Goal: Check status: Check status

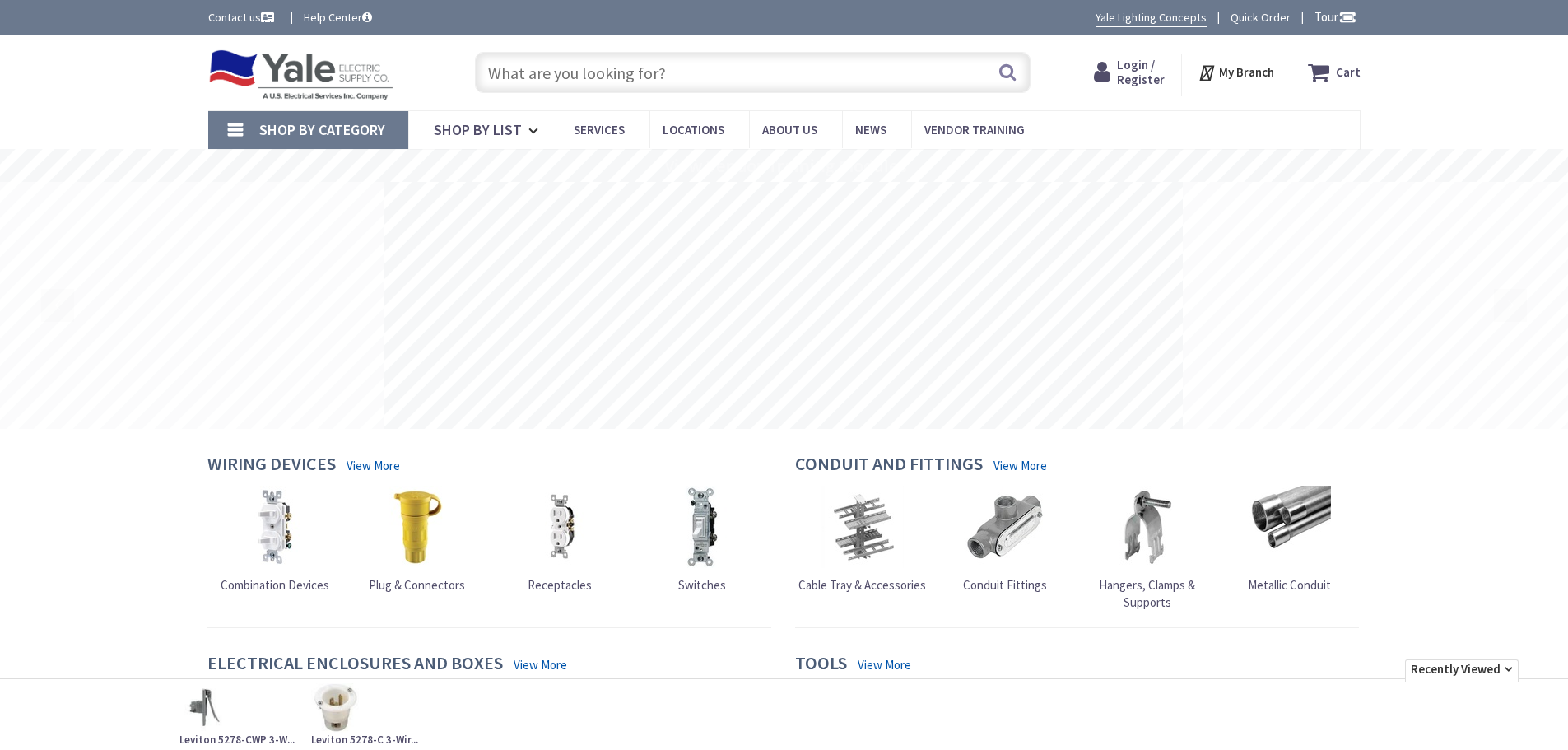
click at [1132, 69] on span "Login / Register" at bounding box center [1141, 71] width 47 height 30
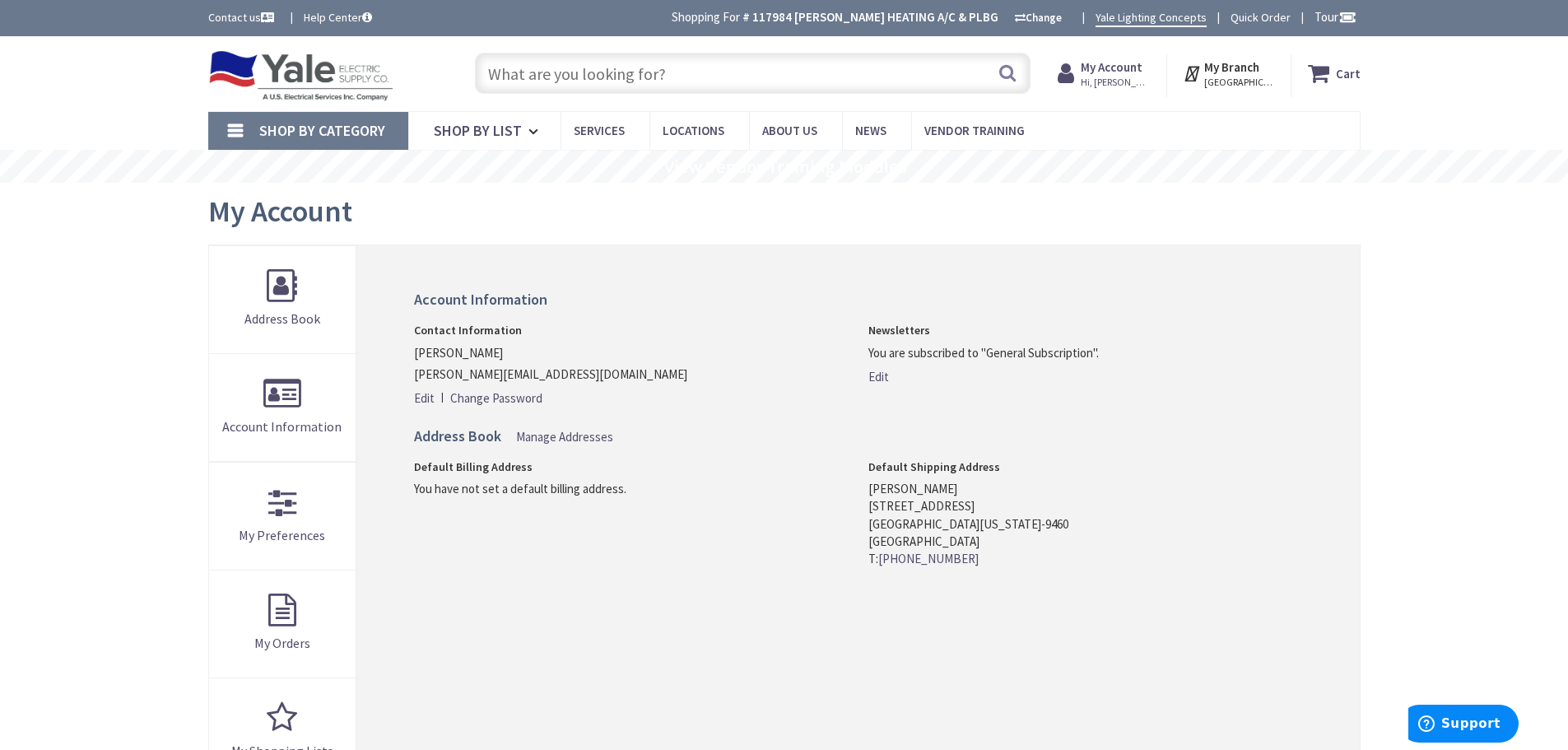
click at [1122, 71] on strong "My Account" at bounding box center [1112, 67] width 62 height 15
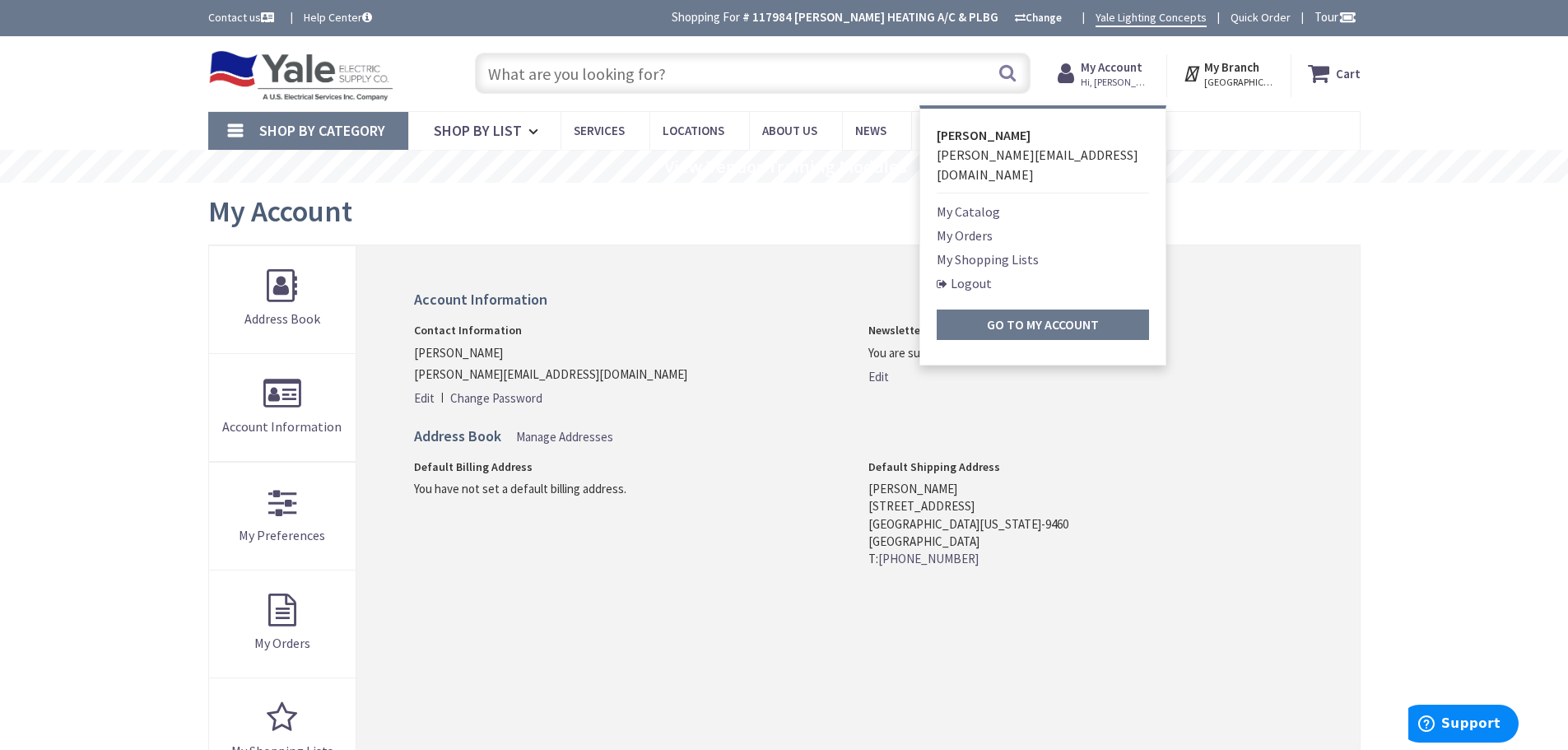
click at [978, 225] on link "My Orders" at bounding box center [964, 235] width 56 height 20
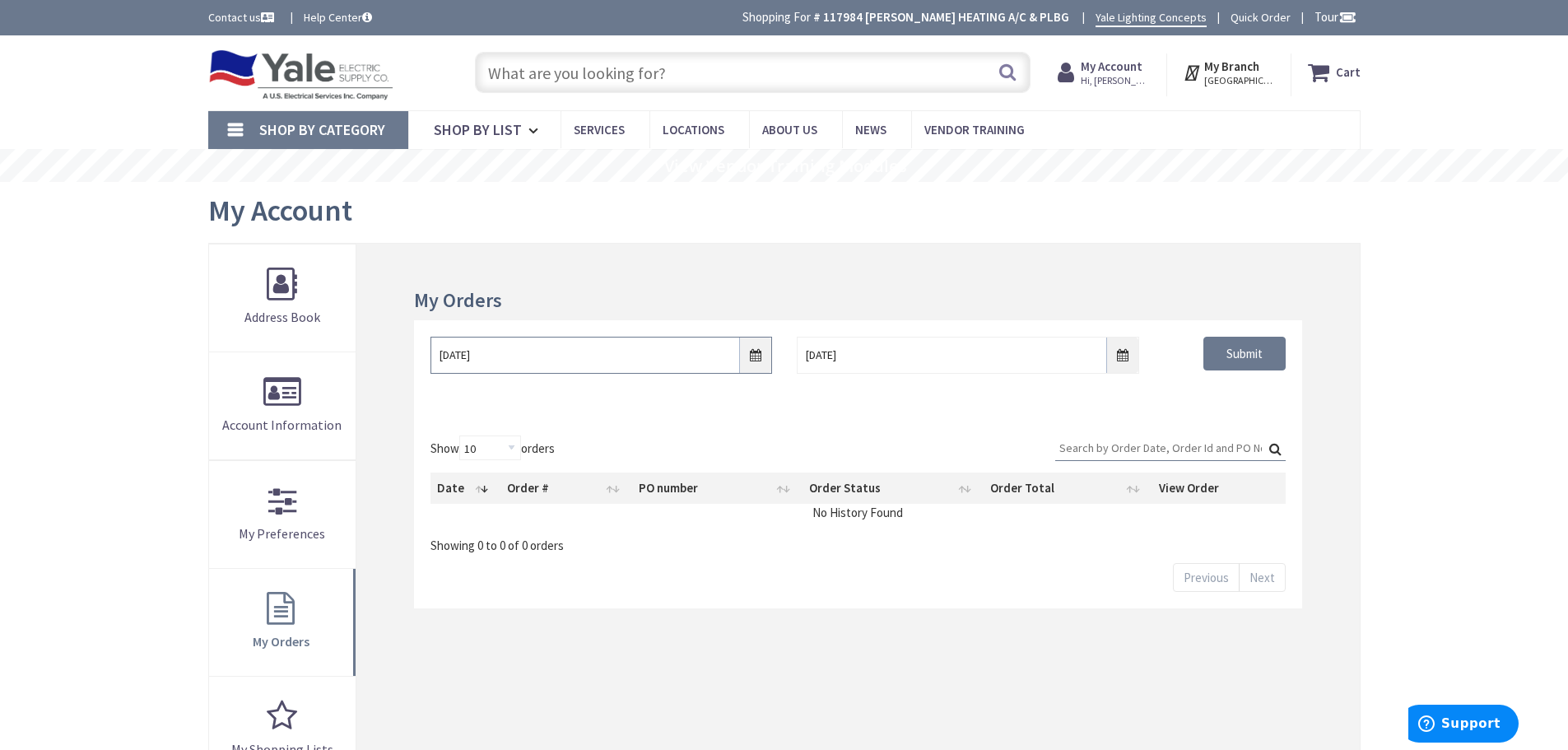
click at [756, 357] on input "9/26/2025" at bounding box center [600, 354] width 342 height 37
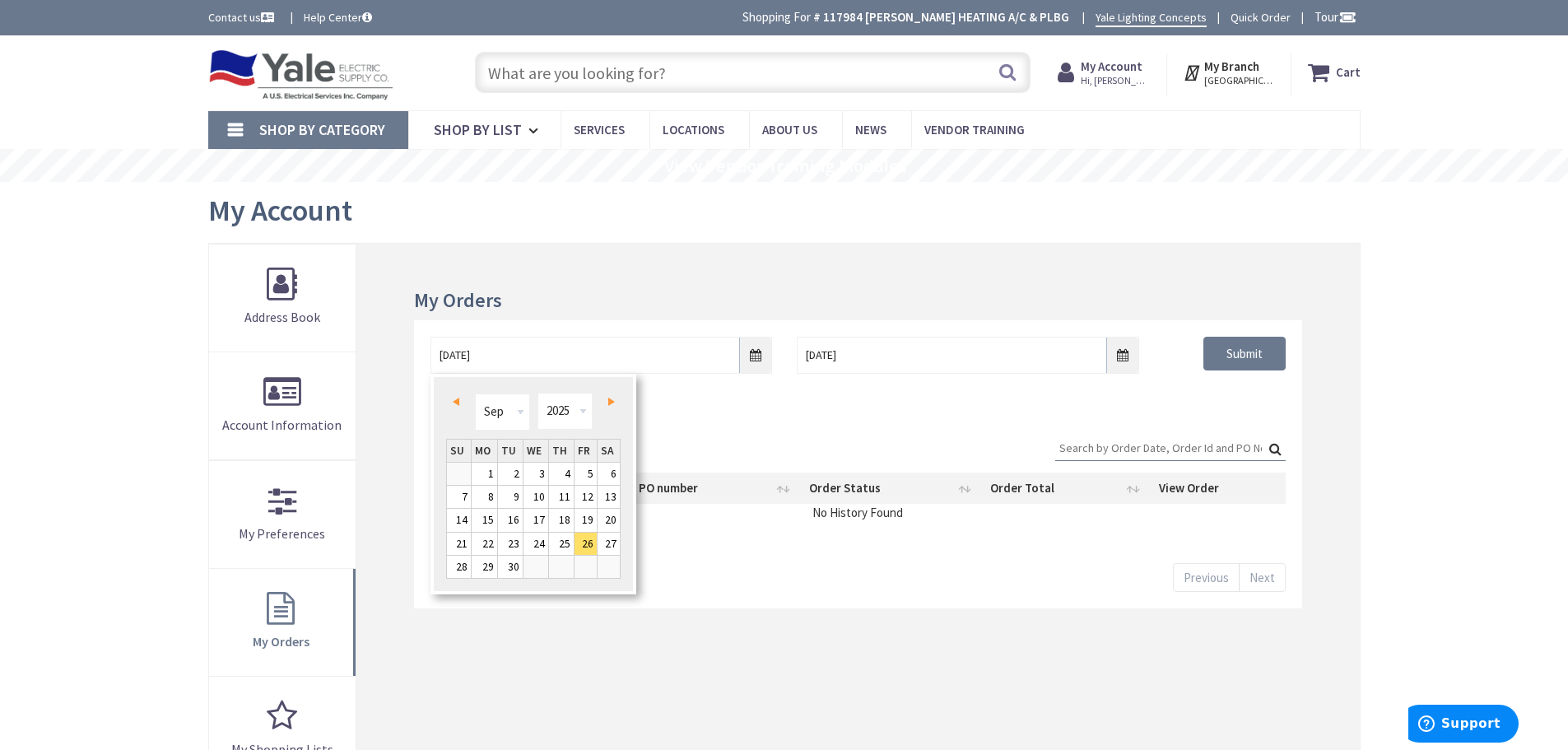
click at [456, 399] on span "Prev" at bounding box center [456, 401] width 6 height 8
click at [456, 400] on span "Prev" at bounding box center [456, 401] width 6 height 8
click at [512, 473] on link "1" at bounding box center [509, 474] width 25 height 22
type input "07/01/2025"
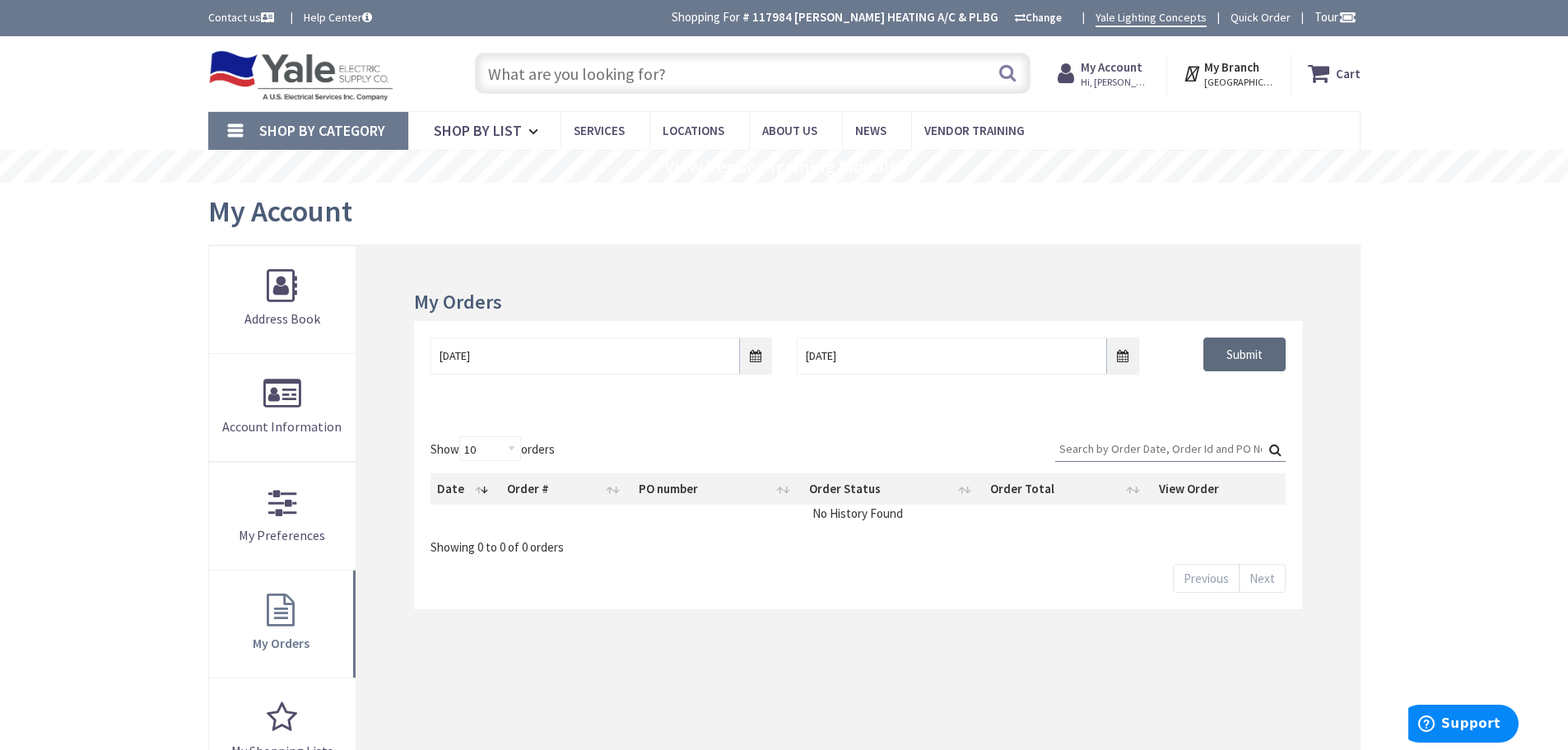
click at [1254, 361] on input "Submit" at bounding box center [1244, 354] width 82 height 35
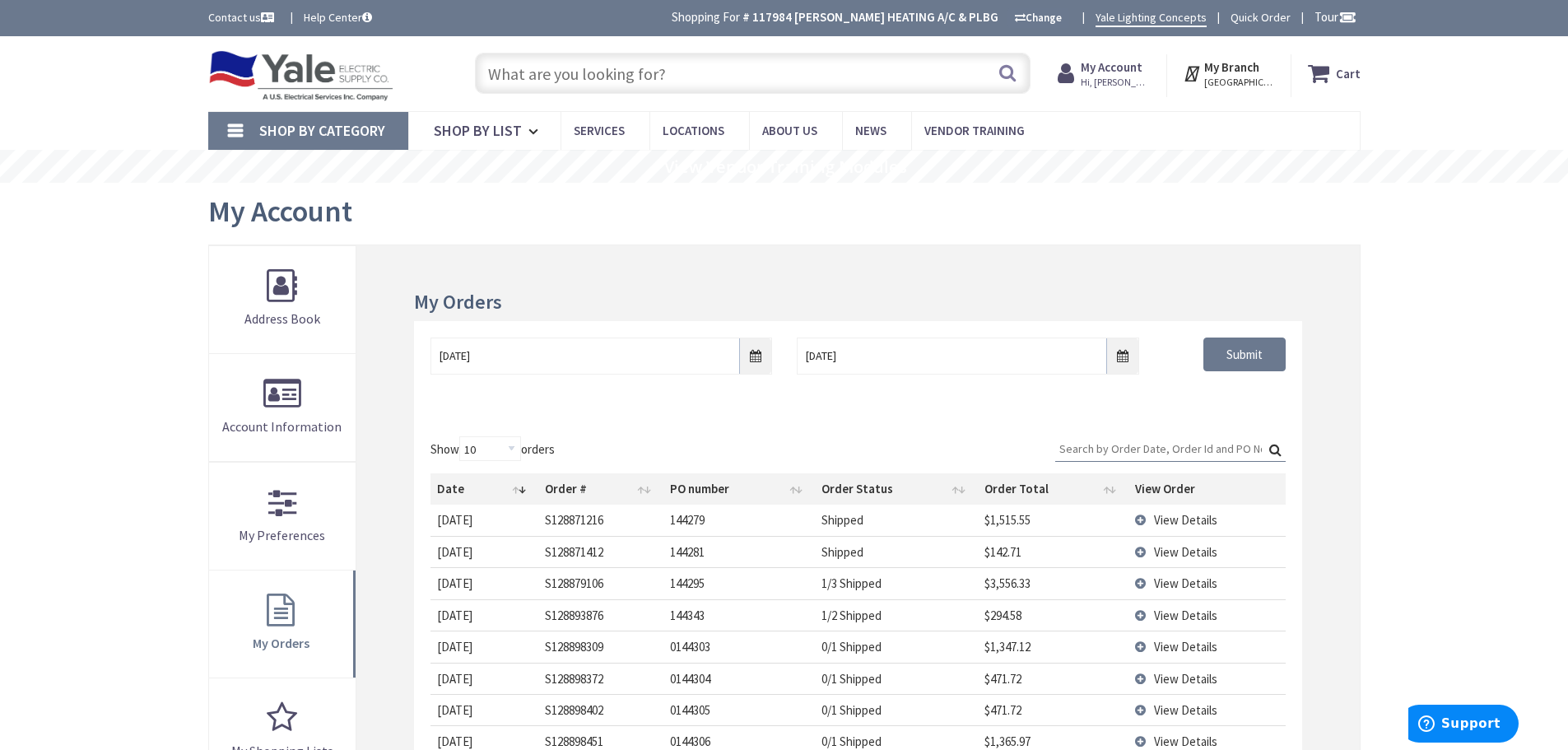
click at [1109, 451] on input "Search:" at bounding box center [1170, 448] width 231 height 25
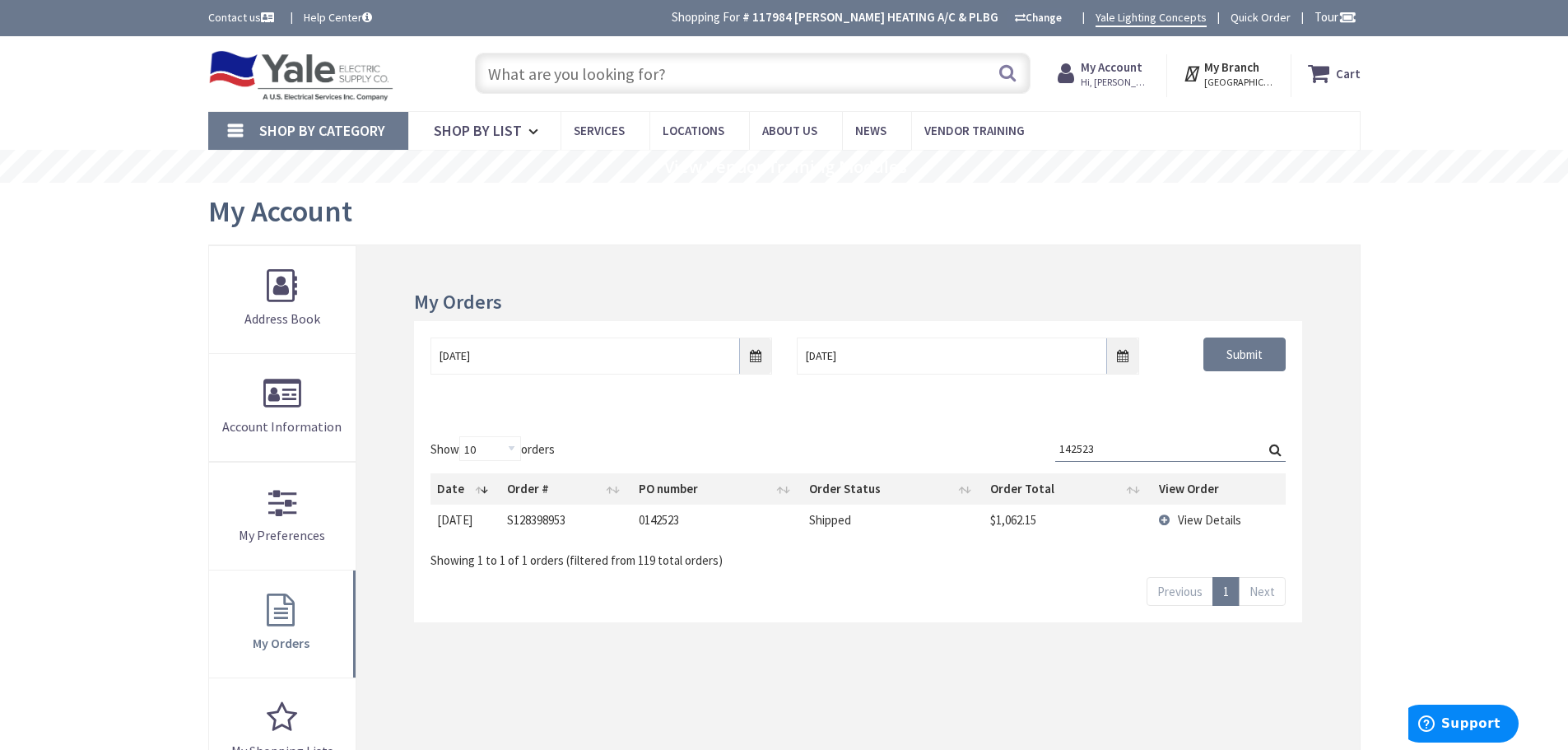
click at [1162, 519] on td "View Details" at bounding box center [1218, 519] width 133 height 30
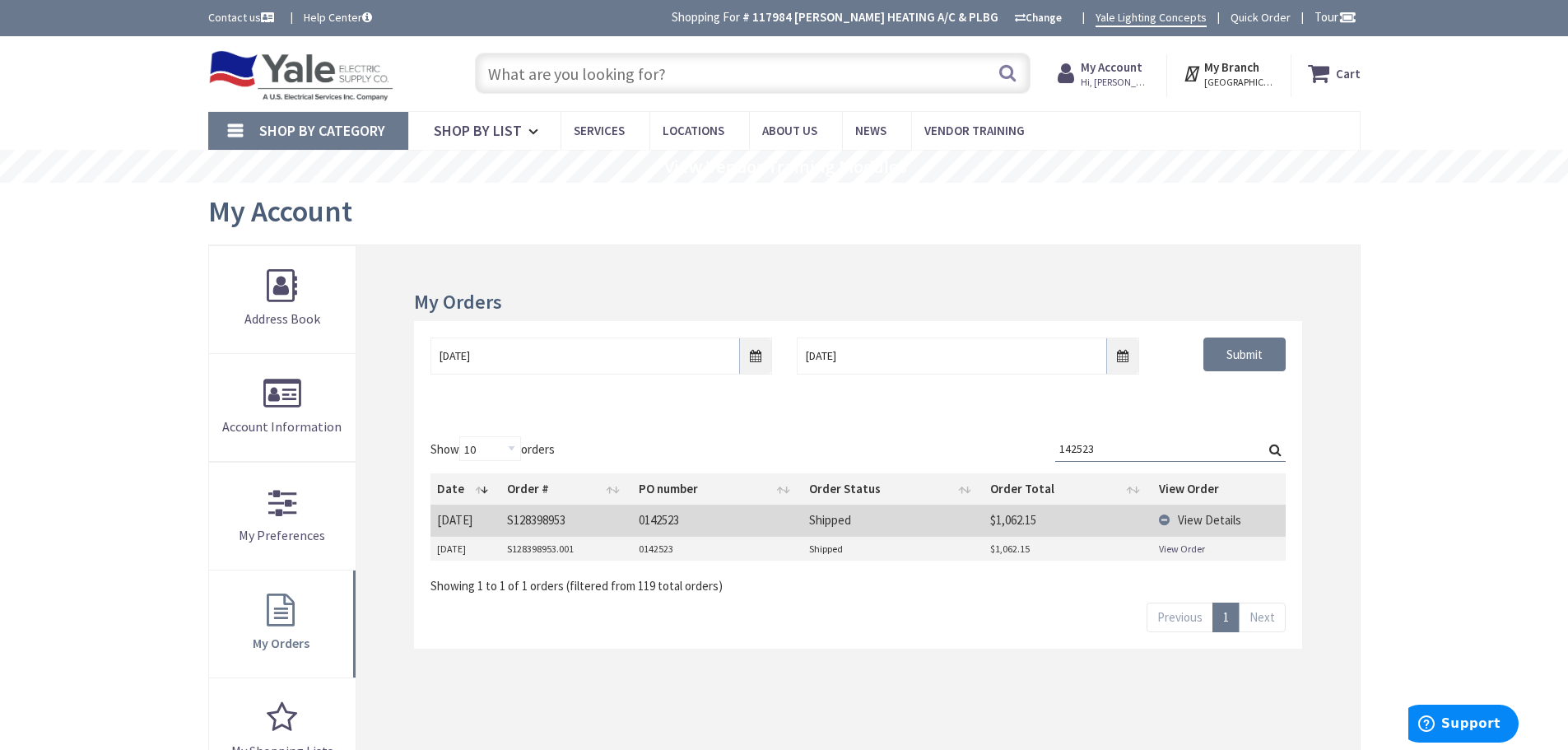
click at [1168, 549] on link "View Order" at bounding box center [1182, 548] width 46 height 14
click at [1148, 454] on input "142523" at bounding box center [1170, 448] width 231 height 25
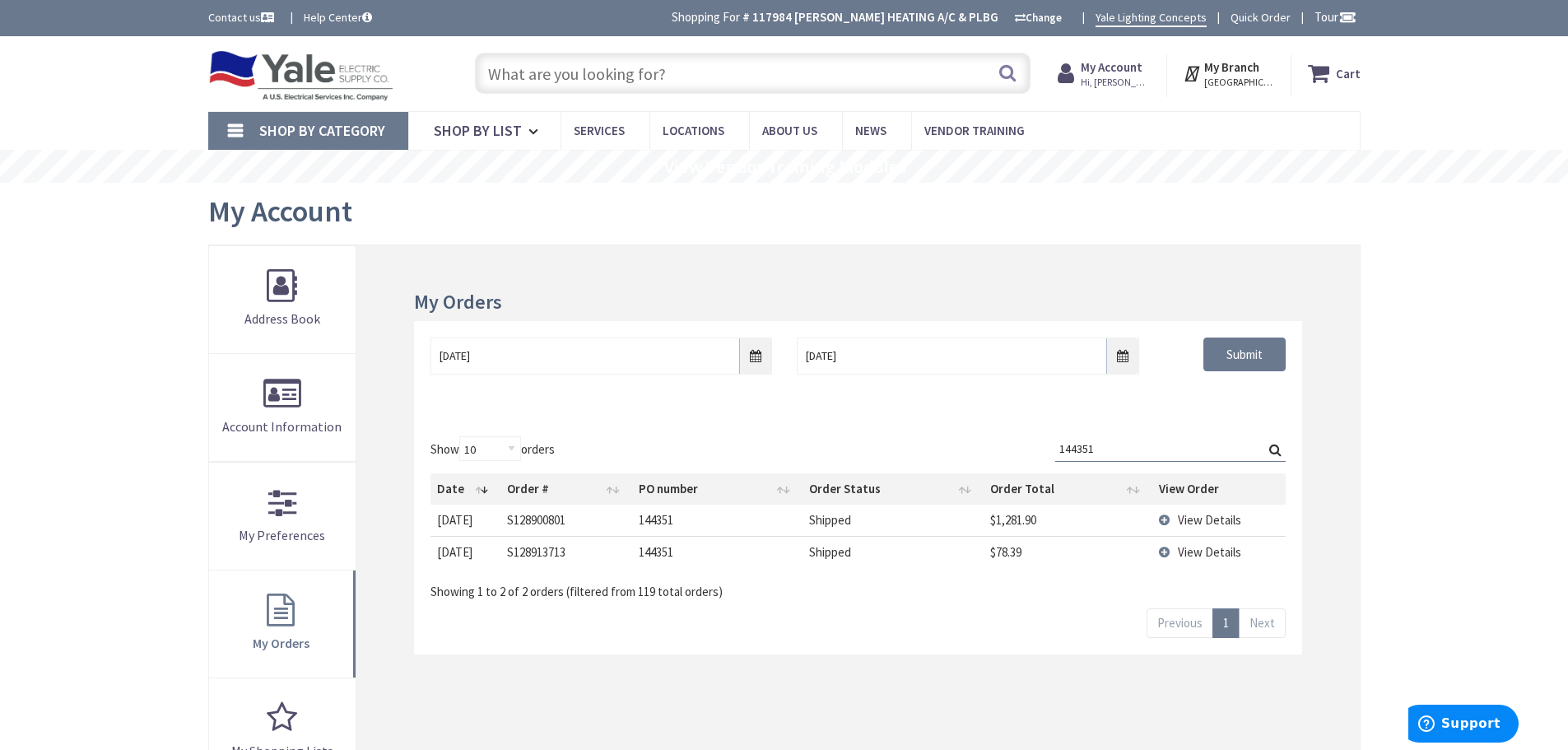
type input "144351"
click at [1164, 519] on td "View Details" at bounding box center [1218, 519] width 133 height 30
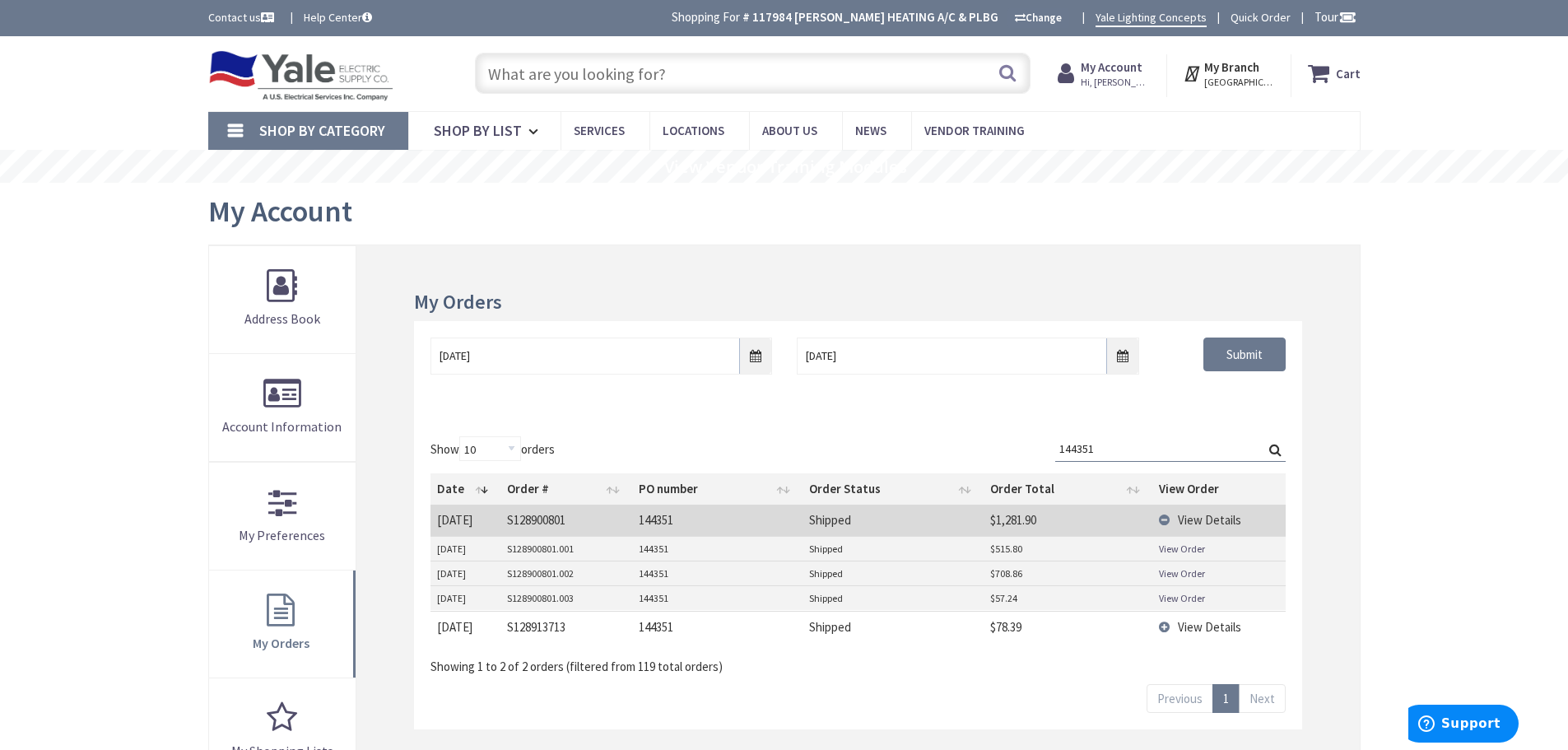
click at [1168, 629] on td "View Details" at bounding box center [1218, 626] width 133 height 31
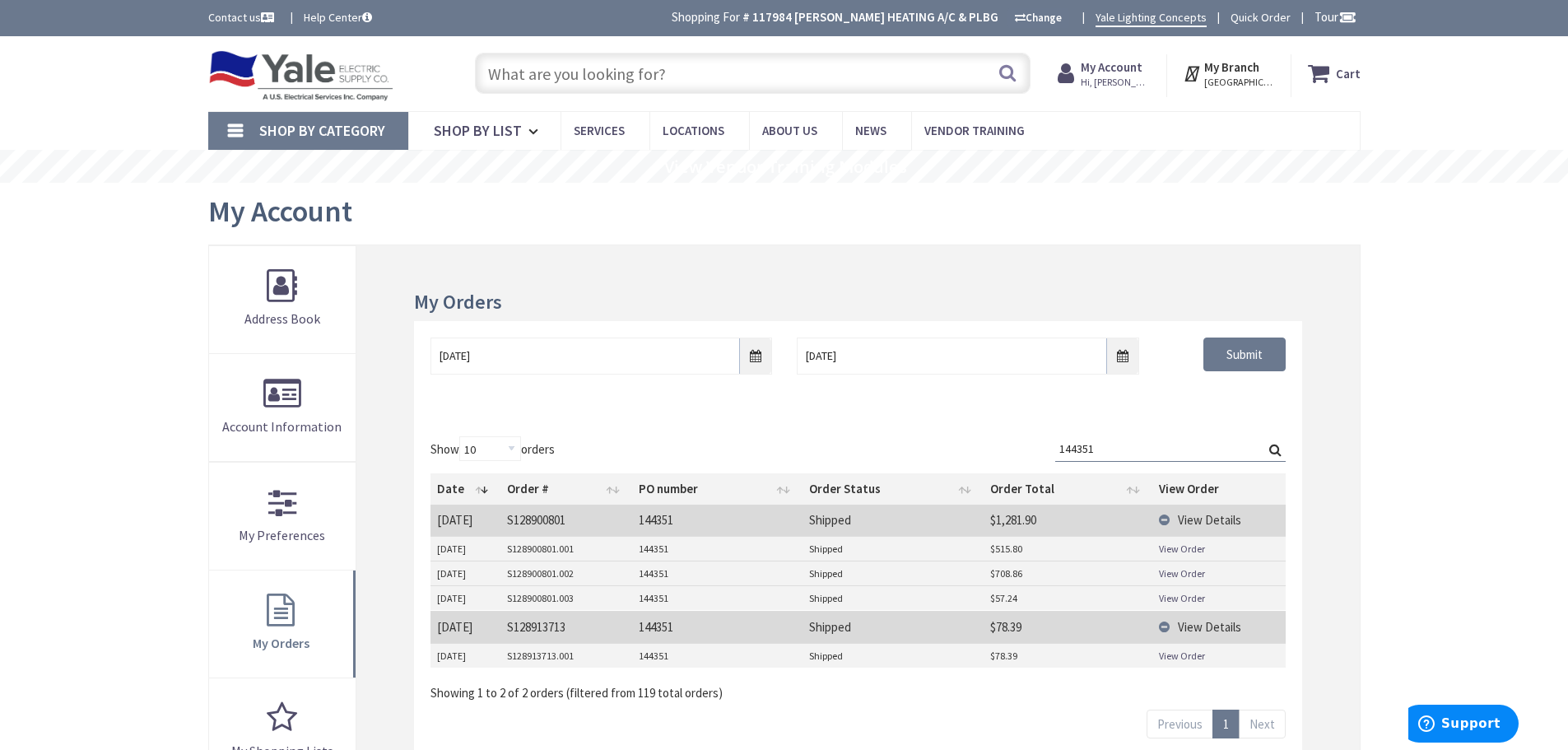
click at [1170, 658] on link "View Order" at bounding box center [1182, 655] width 46 height 14
click at [1182, 599] on link "View Order" at bounding box center [1182, 597] width 46 height 14
click at [1178, 570] on link "View Order" at bounding box center [1182, 572] width 46 height 14
click at [1170, 547] on link "View Order" at bounding box center [1182, 548] width 46 height 14
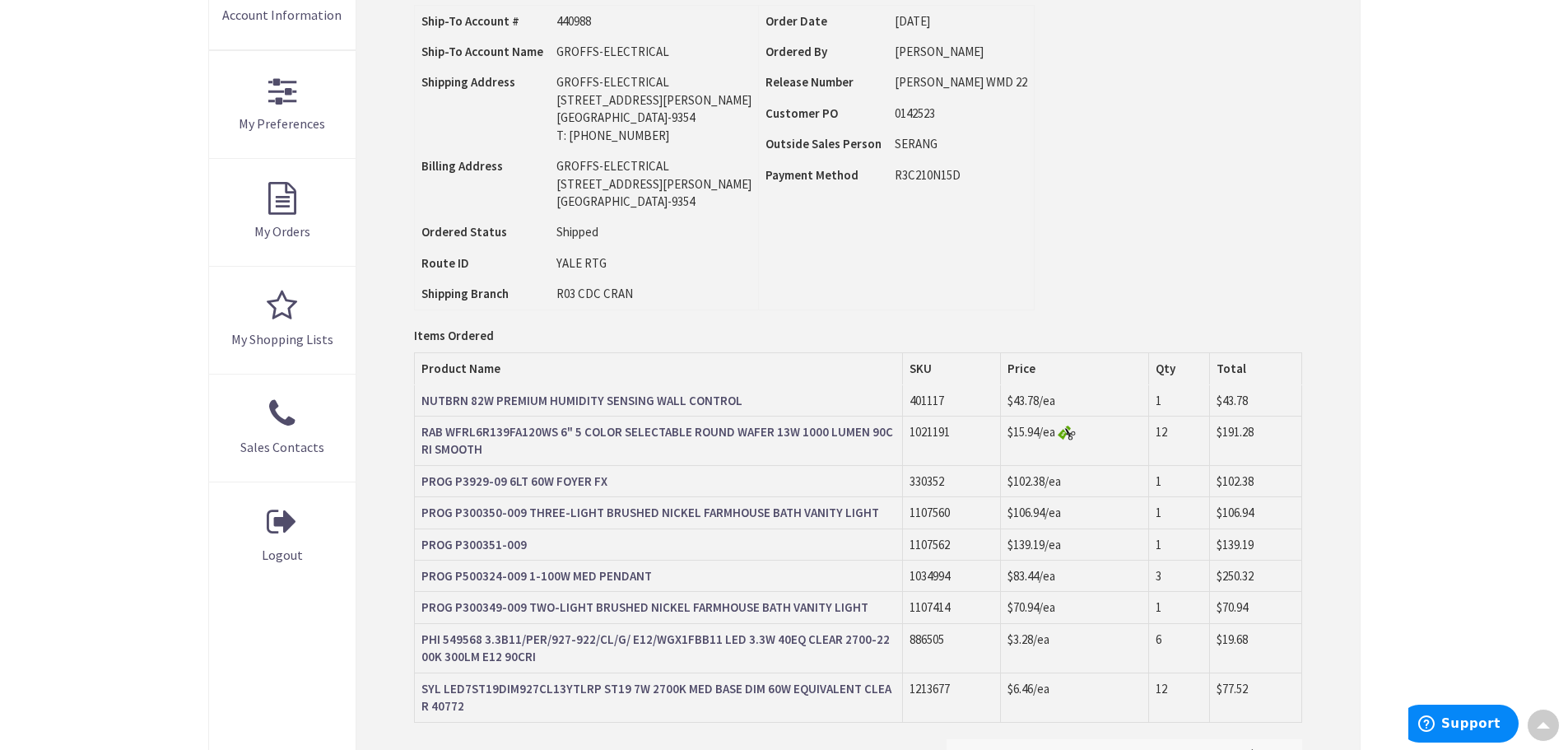
scroll to position [413, 0]
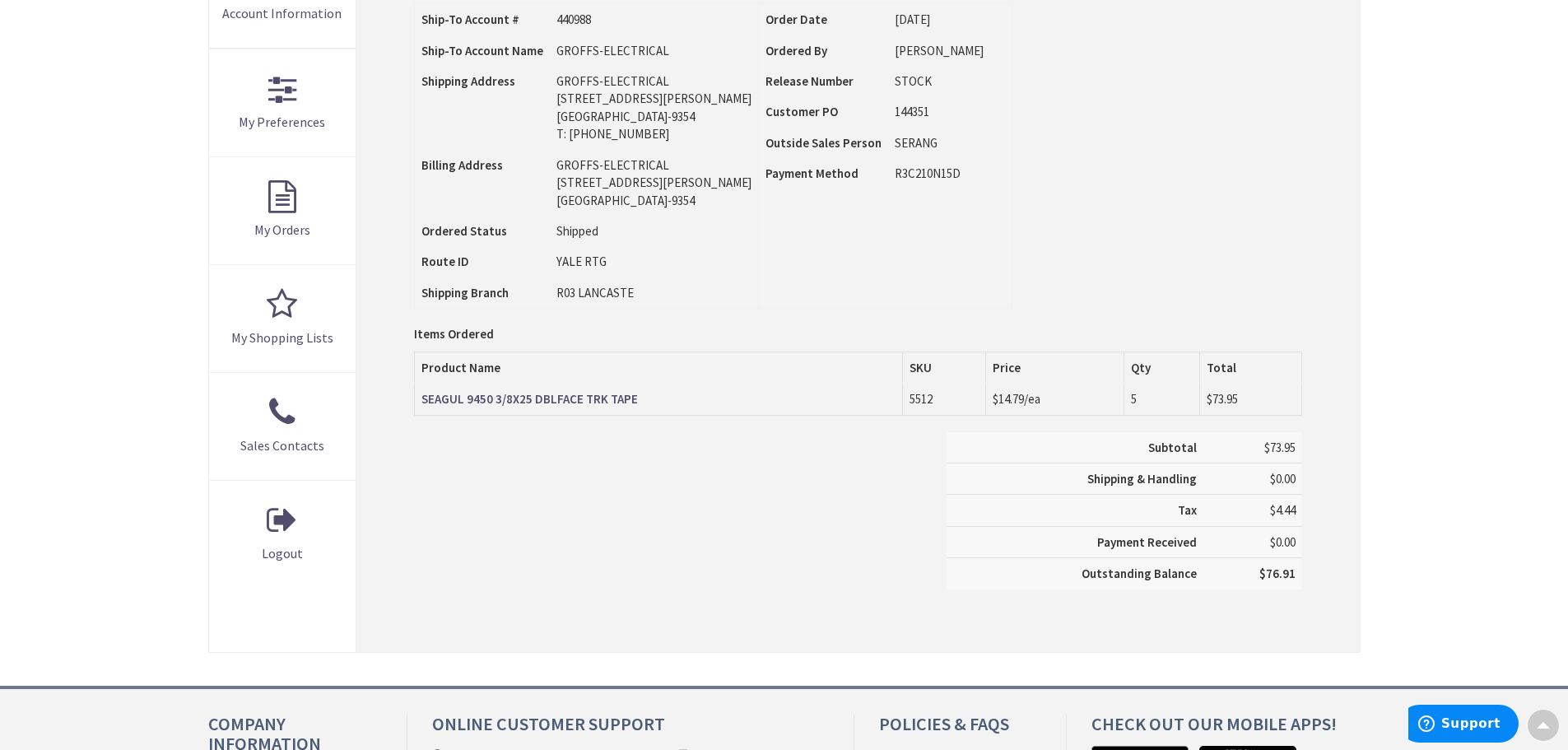
scroll to position [413, 0]
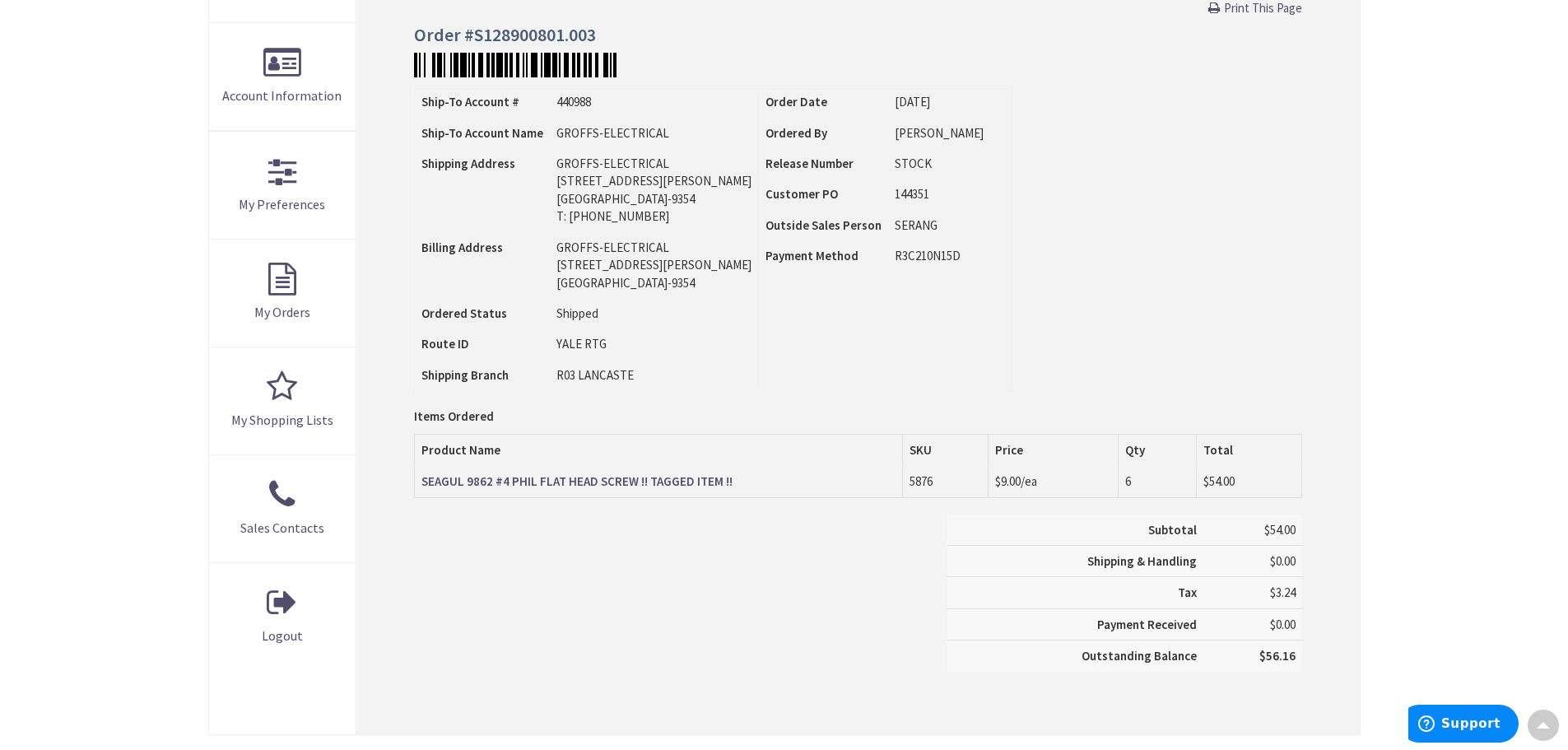
scroll to position [330, 0]
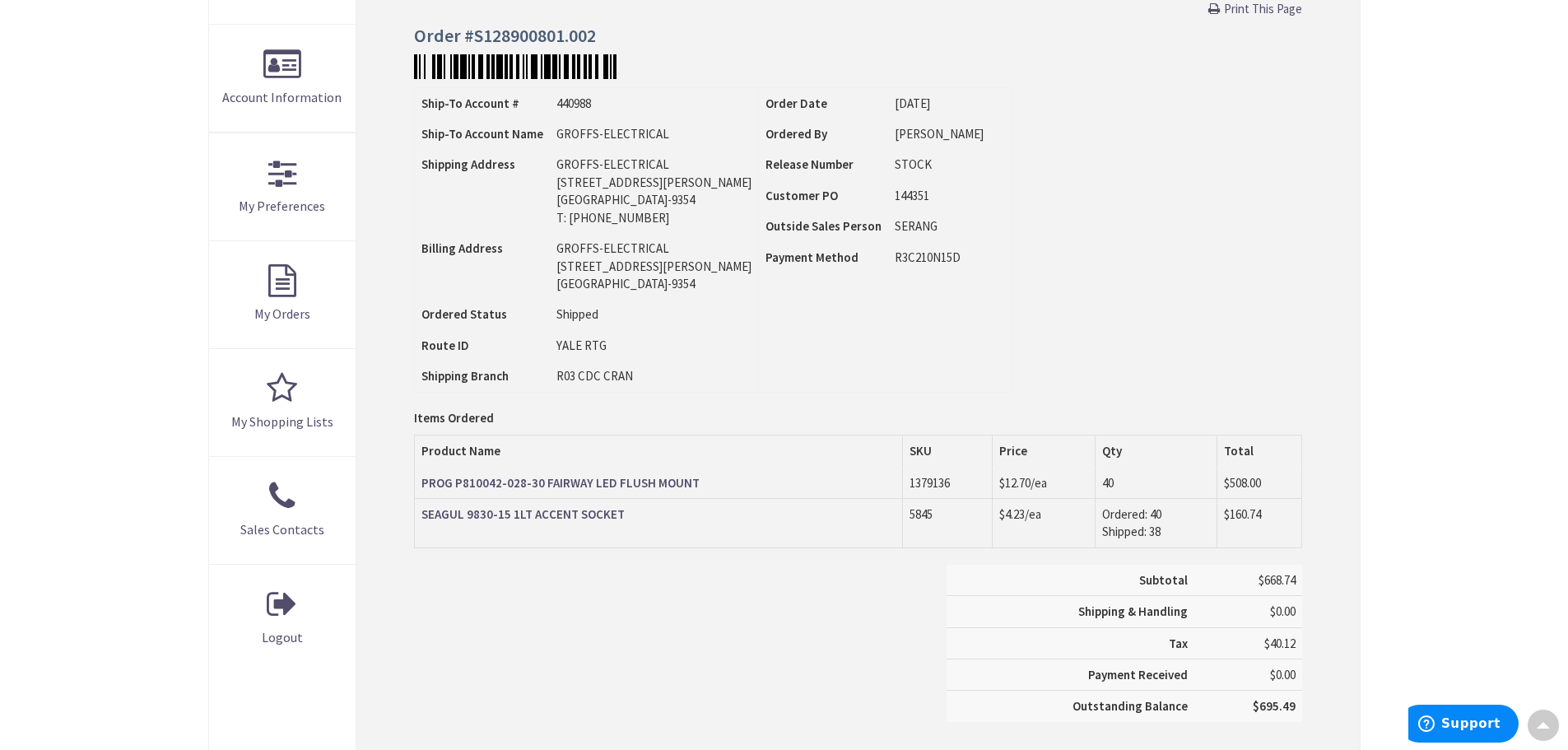
scroll to position [330, 0]
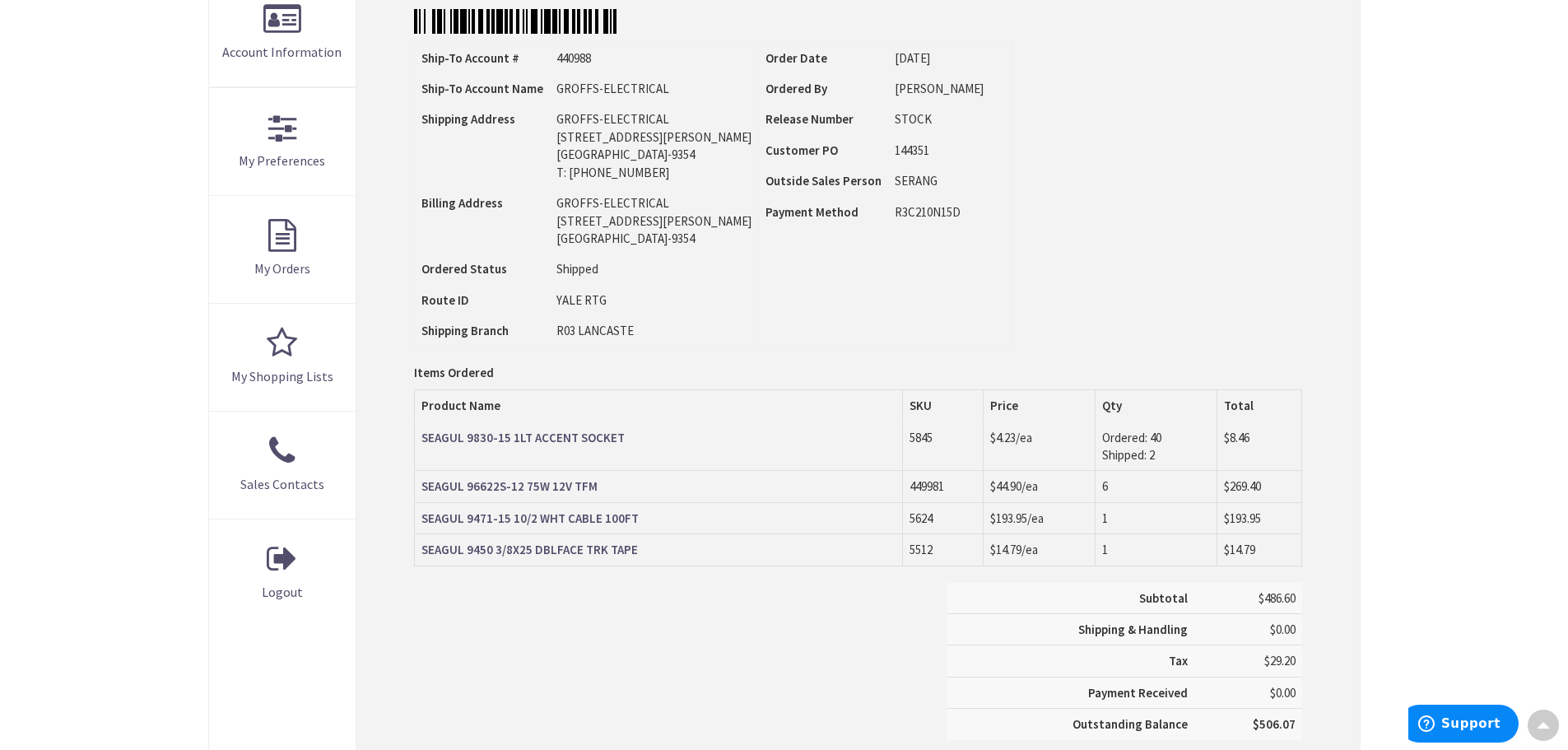
scroll to position [412, 0]
